Goal: Task Accomplishment & Management: Complete application form

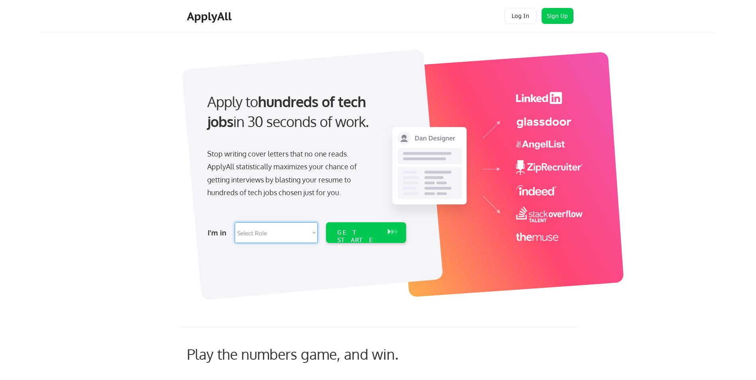
click at [309, 233] on select "Select Role Software Engineering Product Management Customer Success Sales UI/U…" at bounding box center [276, 232] width 83 height 21
select select ""it_security""
click at [235, 222] on select "Select Role Software Engineering Product Management Customer Success Sales UI/U…" at bounding box center [276, 232] width 83 height 21
select select ""it_security""
click at [384, 241] on div "GET STARTED" at bounding box center [358, 232] width 51 height 21
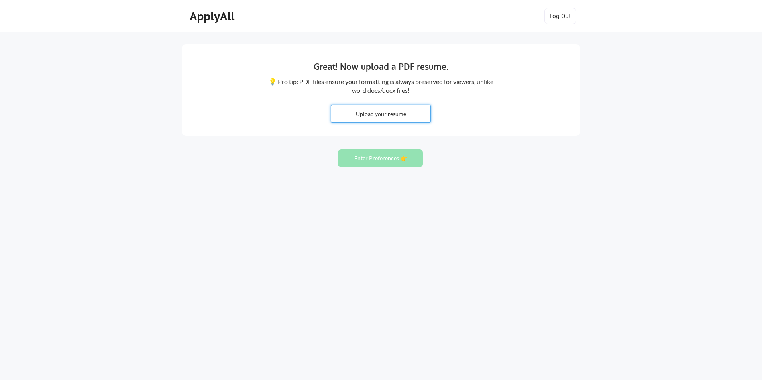
click at [402, 118] on input "file" at bounding box center [380, 113] width 99 height 17
click at [409, 114] on input "file" at bounding box center [380, 113] width 99 height 17
type input "C:\fakepath\[PERSON_NAME].pdf"
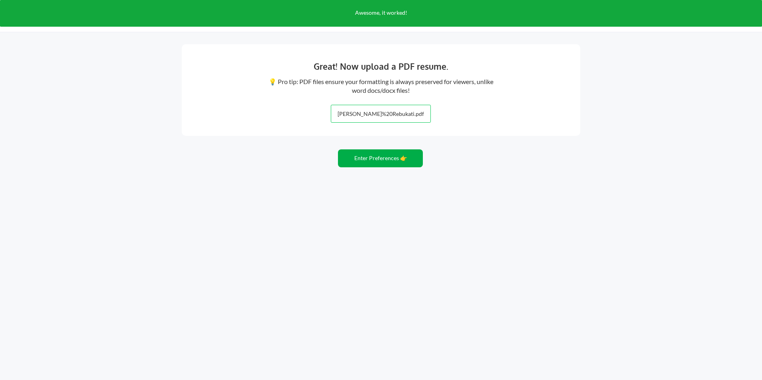
click at [416, 161] on button "Enter Preferences 👉" at bounding box center [380, 159] width 85 height 18
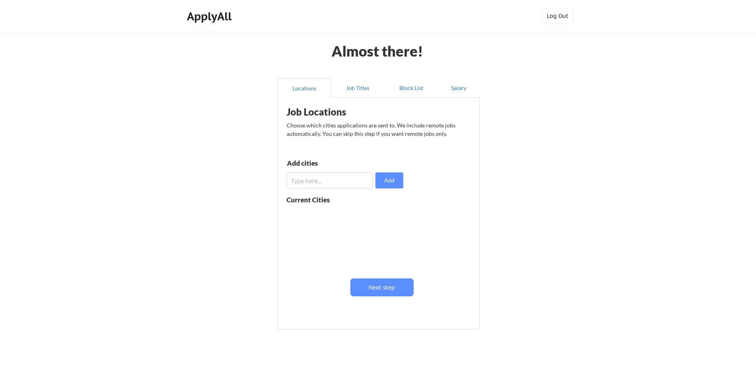
click at [361, 176] on input "input" at bounding box center [330, 181] width 87 height 16
type input "clarksville, TN"
click at [383, 180] on button "Add" at bounding box center [390, 181] width 28 height 16
click at [356, 181] on input "input" at bounding box center [330, 181] width 87 height 16
type input "Nashville, TN"
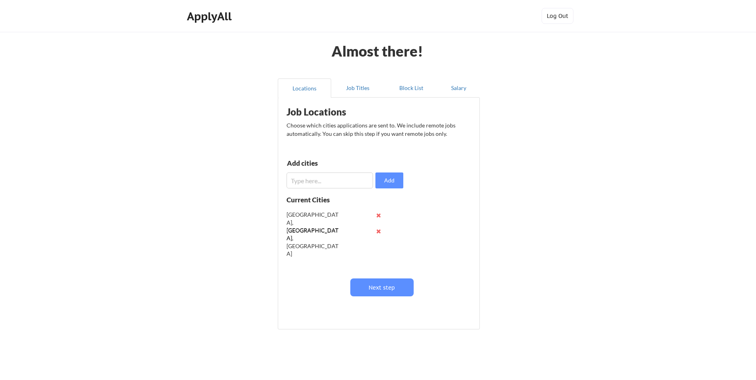
click at [356, 181] on input "input" at bounding box center [330, 181] width 87 height 16
type input "Hopkinsville, KY"
click at [397, 183] on button "Add" at bounding box center [390, 181] width 28 height 16
click at [392, 285] on button "Next step" at bounding box center [381, 288] width 63 height 18
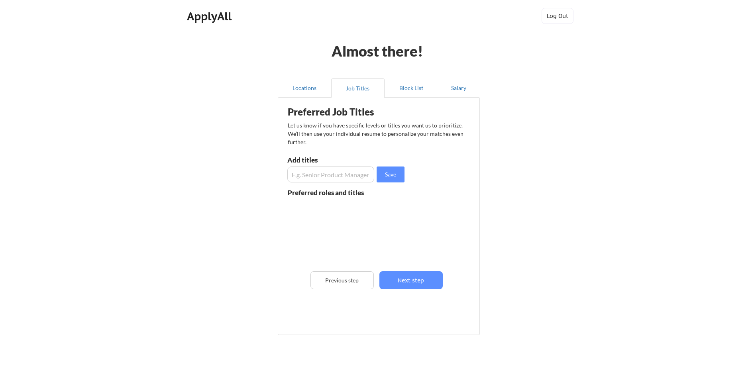
click at [348, 176] on input "input" at bounding box center [330, 175] width 87 height 16
type input "Cyber Security Analyst"
click at [348, 176] on input "input" at bounding box center [330, 175] width 87 height 16
type input "Cyber Security Engineer"
click at [391, 177] on button "Save" at bounding box center [391, 175] width 28 height 16
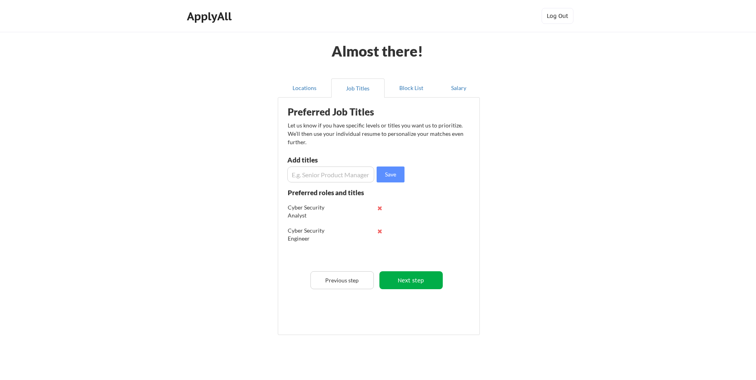
click at [420, 272] on button "Next step" at bounding box center [411, 281] width 63 height 18
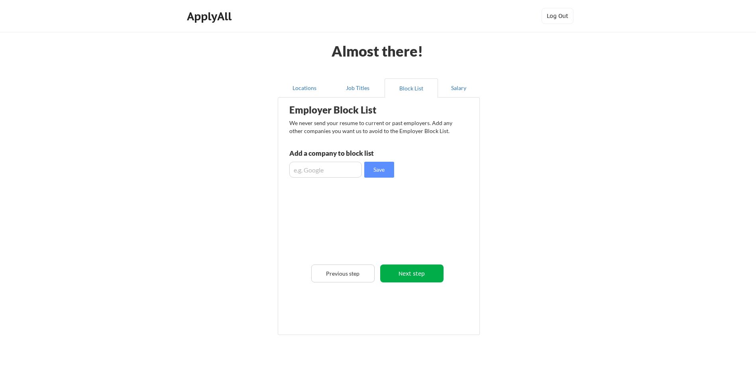
click at [433, 277] on button "Next step" at bounding box center [411, 274] width 63 height 18
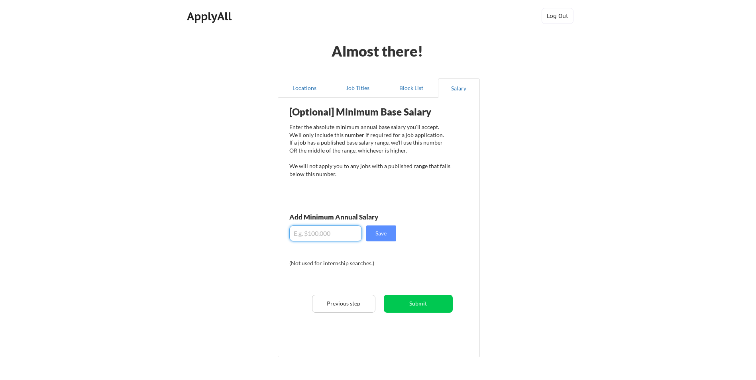
click at [345, 233] on input "input" at bounding box center [325, 234] width 73 height 16
type input "$100,000"
click at [373, 237] on button "Save" at bounding box center [381, 234] width 30 height 16
click at [439, 299] on button "Submit" at bounding box center [418, 304] width 69 height 18
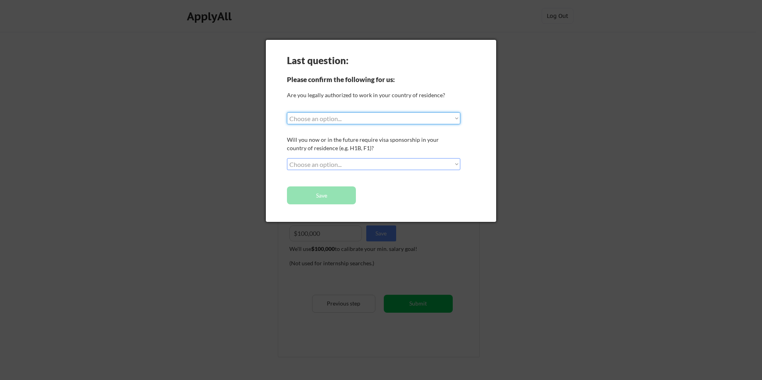
click at [380, 119] on select "Choose an option... Yes, I am a US Citizen Yes, I am a Canadian Citizen Yes, I …" at bounding box center [373, 118] width 173 height 12
select select ""yes__i_am_a_us_citizen""
click at [287, 112] on select "Choose an option... Yes, I am a US Citizen Yes, I am a Canadian Citizen Yes, I …" at bounding box center [373, 118] width 173 height 12
click at [375, 159] on select "Choose an option... No, I will not need sponsorship Yes, I will need sponsorship" at bounding box center [373, 164] width 173 height 12
click at [287, 158] on select "Choose an option... No, I will not need sponsorship Yes, I will need sponsorship" at bounding box center [373, 164] width 173 height 12
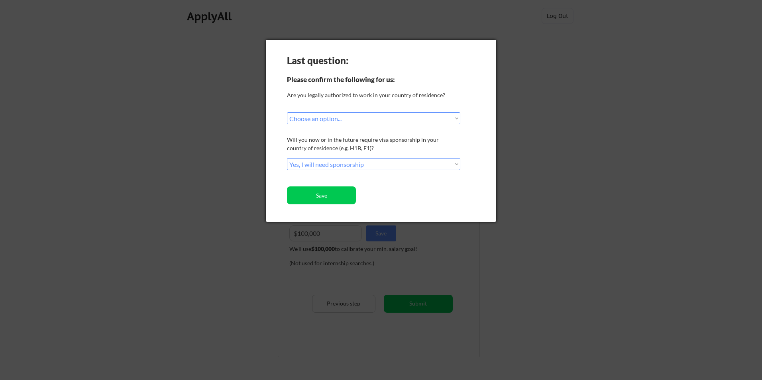
click at [372, 161] on select "Choose an option... No, I will not need sponsorship Yes, I will need sponsorship" at bounding box center [373, 164] width 173 height 12
select select ""no__i_will_not_need_sponsorship""
click at [287, 158] on select "Choose an option... No, I will not need sponsorship Yes, I will need sponsorship" at bounding box center [373, 164] width 173 height 12
click at [347, 196] on button "Save" at bounding box center [321, 196] width 69 height 18
